Goal: Task Accomplishment & Management: Contribute content

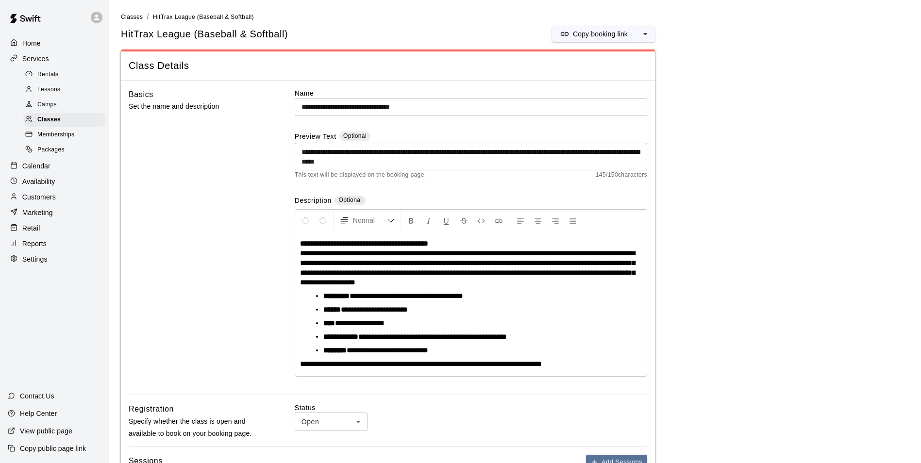
click at [20, 43] on div at bounding box center [16, 43] width 12 height 9
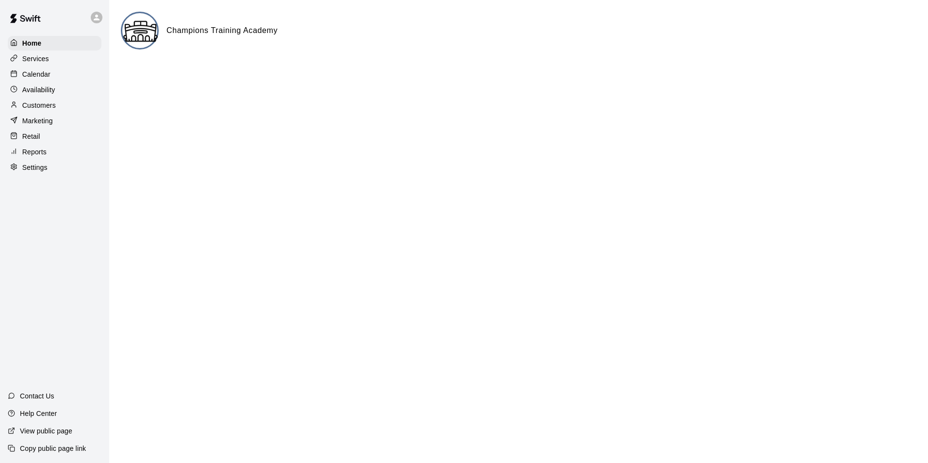
click at [46, 63] on p "Services" at bounding box center [35, 59] width 27 height 10
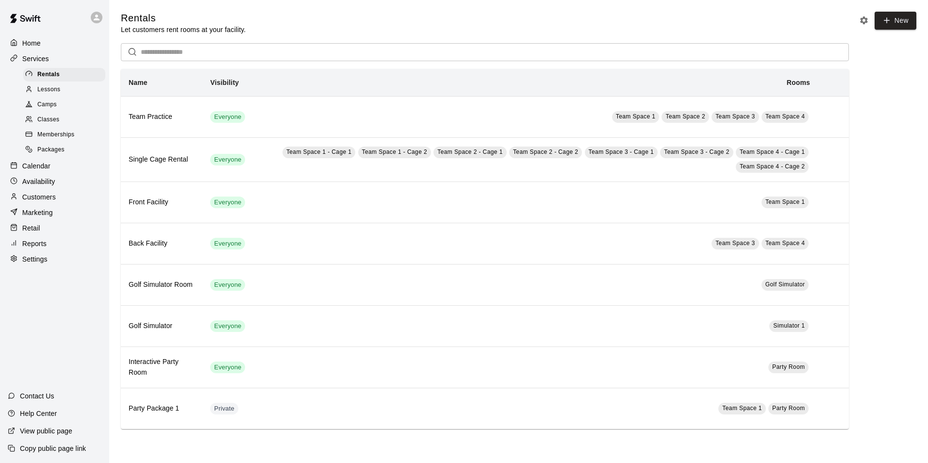
click at [50, 125] on span "Classes" at bounding box center [48, 120] width 22 height 10
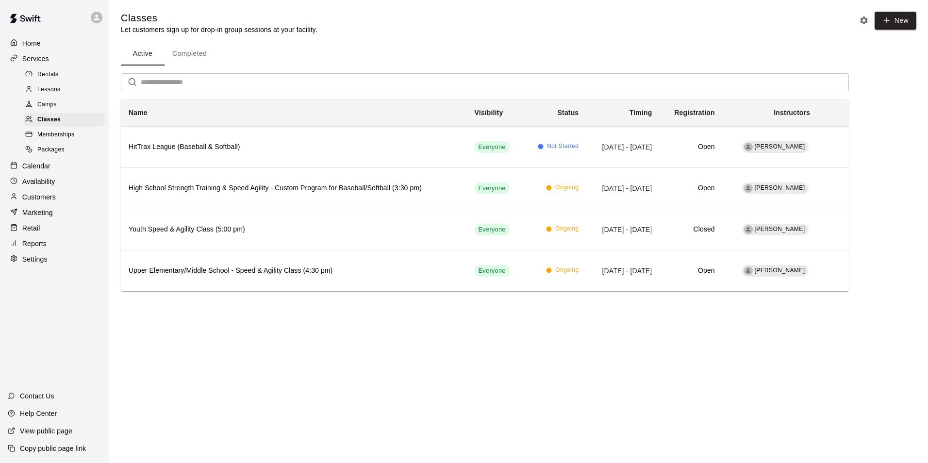
click at [51, 112] on div "Camps" at bounding box center [64, 105] width 82 height 14
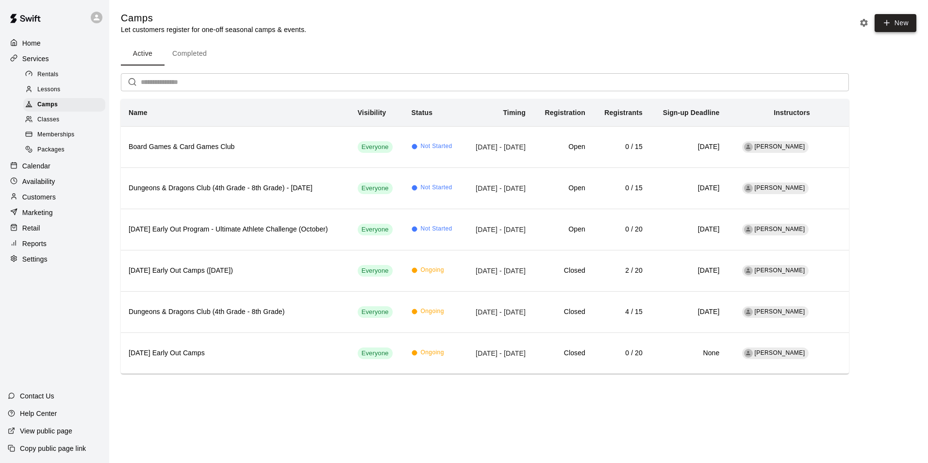
click at [898, 27] on button "New" at bounding box center [896, 23] width 42 height 18
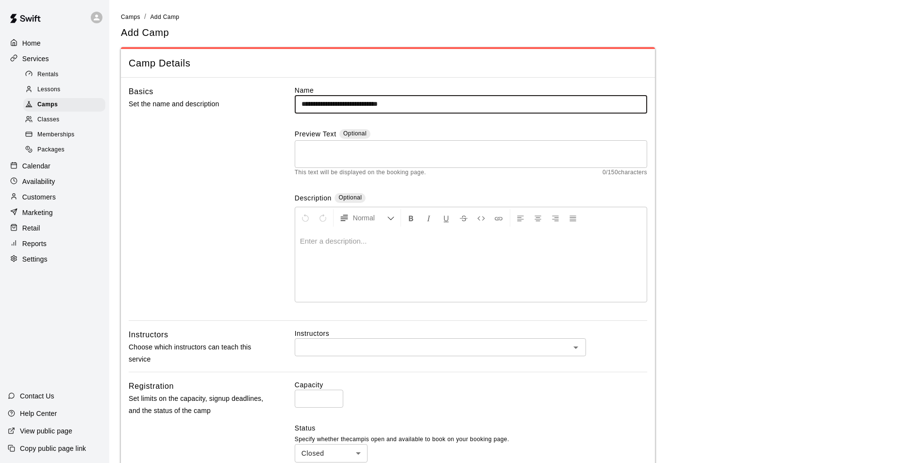
type input "**********"
click at [425, 254] on div at bounding box center [471, 265] width 352 height 73
